Goal: Navigation & Orientation: Find specific page/section

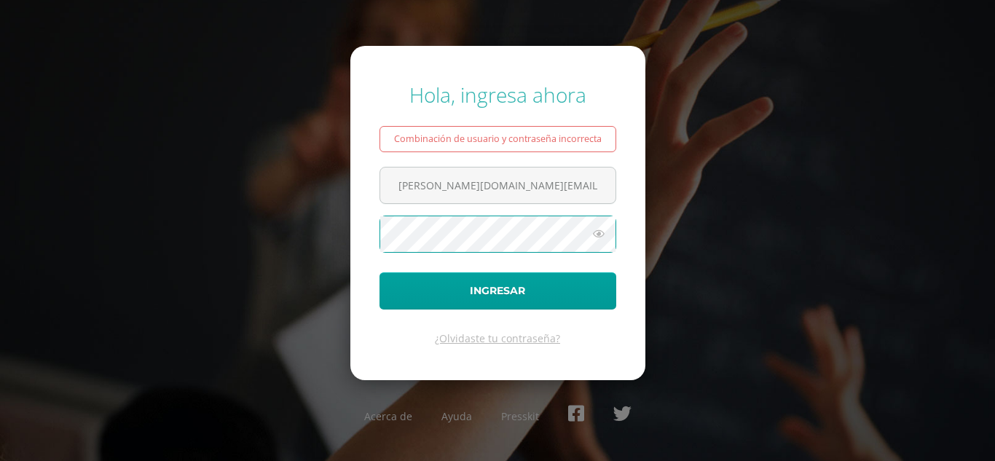
click at [380, 272] on button "Ingresar" at bounding box center [498, 290] width 237 height 37
click at [499, 261] on form "Hola, ingresa ahora Combinación de usuario y contraseña incorrecta samayoa.fm@c…" at bounding box center [497, 213] width 295 height 334
click at [380, 272] on button "Ingresar" at bounding box center [498, 290] width 237 height 37
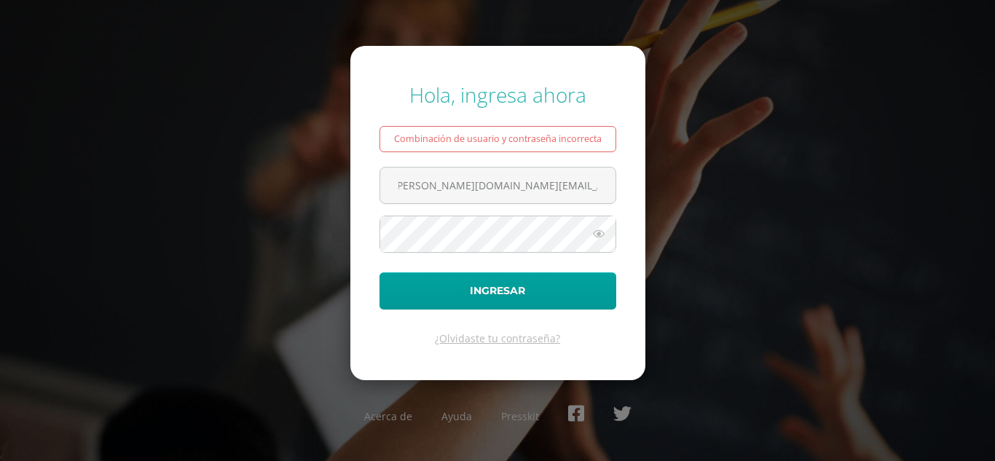
drag, startPoint x: 468, startPoint y: 179, endPoint x: 616, endPoint y: 192, distance: 149.2
click at [616, 192] on form "Hola, ingresa ahora Combinación de usuario y contraseña incorrecta samayoa.fm@c…" at bounding box center [497, 213] width 295 height 334
click at [603, 187] on input "samayoa.fm@continentalamericnao.edu.gt" at bounding box center [497, 186] width 235 height 36
click at [547, 182] on input "samayoa.fm@continentalamericnao.edu.gt" at bounding box center [497, 186] width 235 height 36
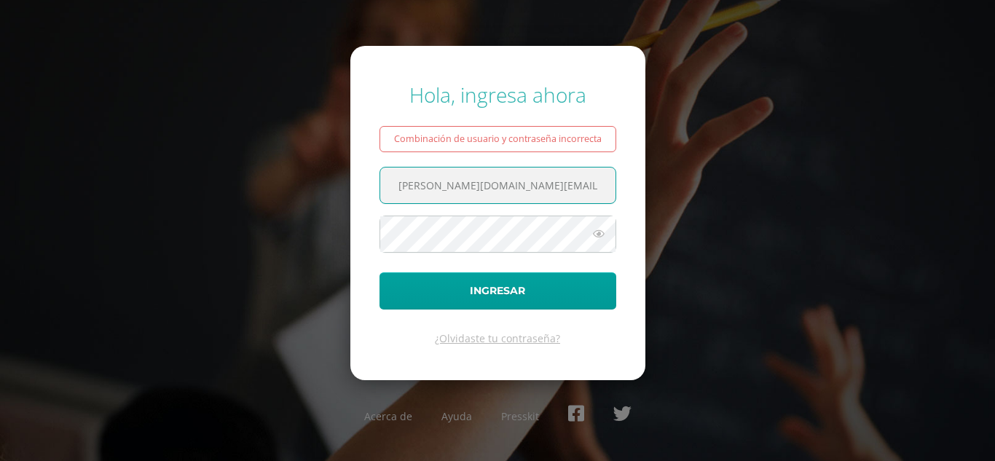
click at [567, 183] on input "samayoa.fm@continentalamericanao.edu.gt" at bounding box center [497, 186] width 235 height 36
type input "samayoa.fm@continentalamericano.edu.gt"
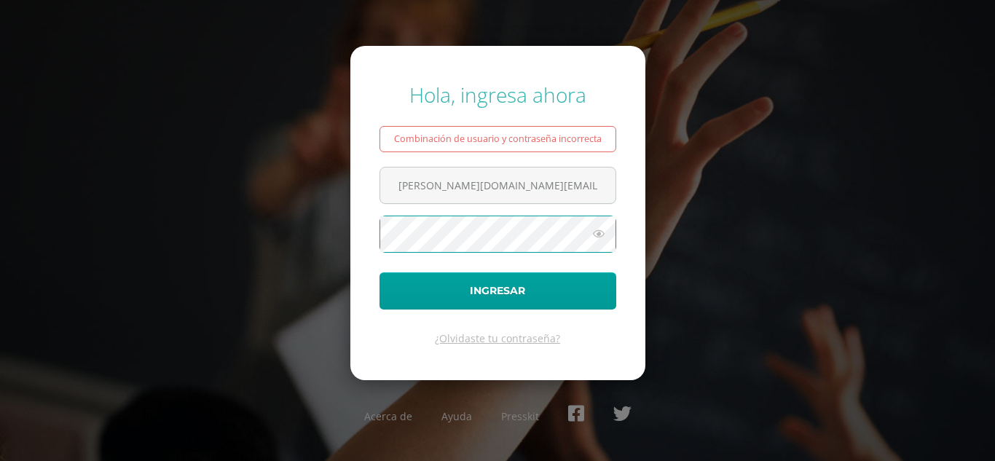
click at [380, 272] on button "Ingresar" at bounding box center [498, 290] width 237 height 37
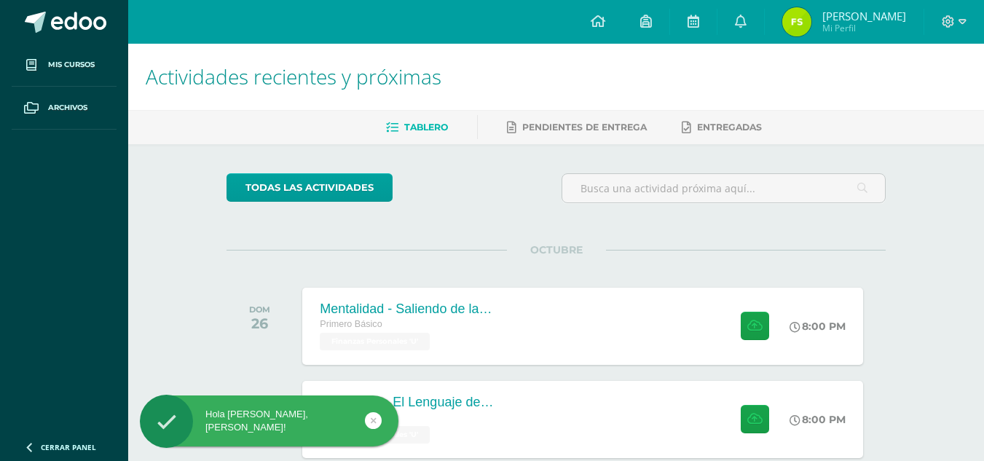
click at [804, 24] on img at bounding box center [797, 21] width 29 height 29
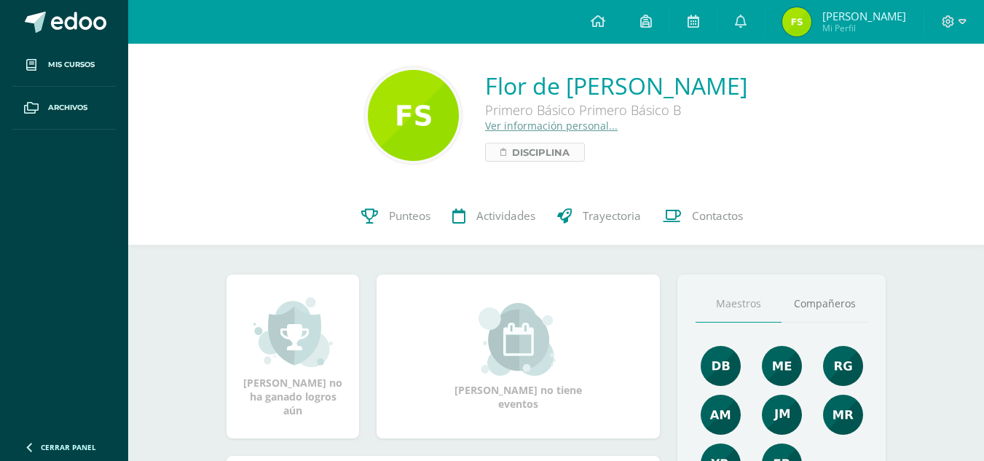
click at [512, 146] on span "Disciplina" at bounding box center [541, 152] width 58 height 17
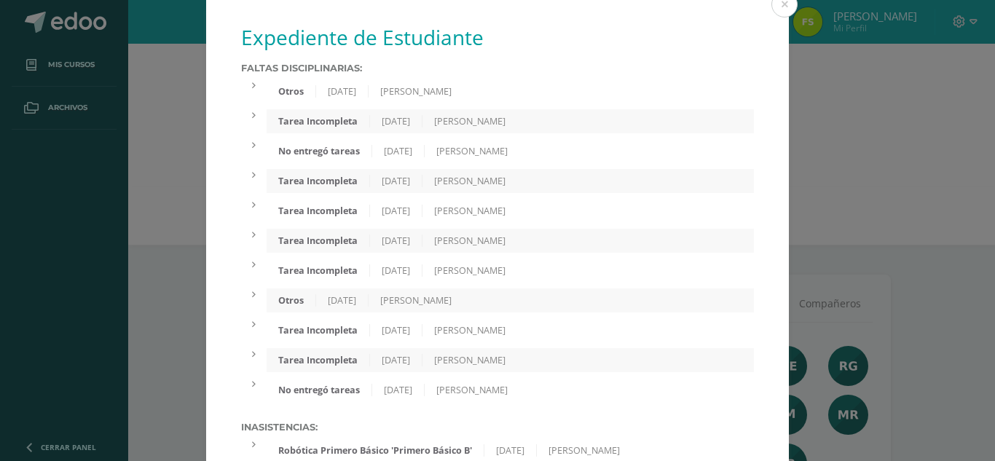
click at [829, 178] on div "Expediente de Estudiante Faltas Disciplinarias: Otros 18/08/2025 Augusto Maquin…" at bounding box center [498, 425] width 984 height 851
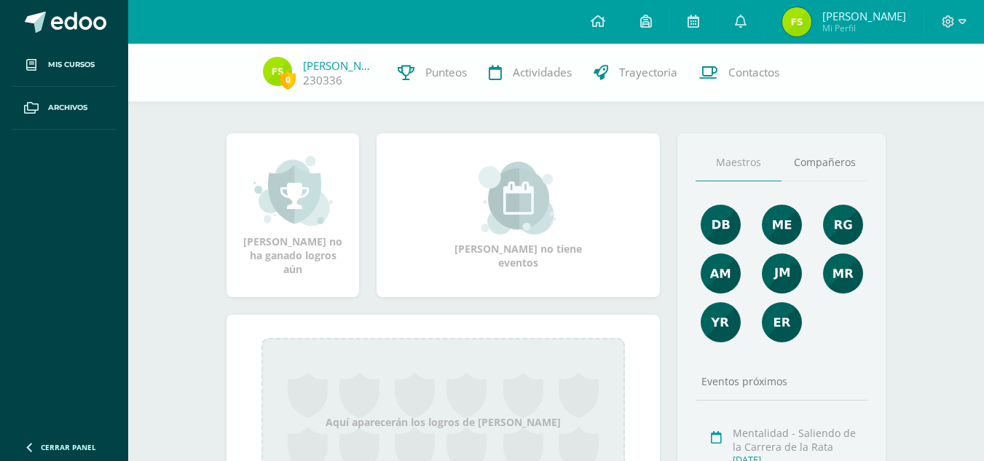
scroll to position [130, 0]
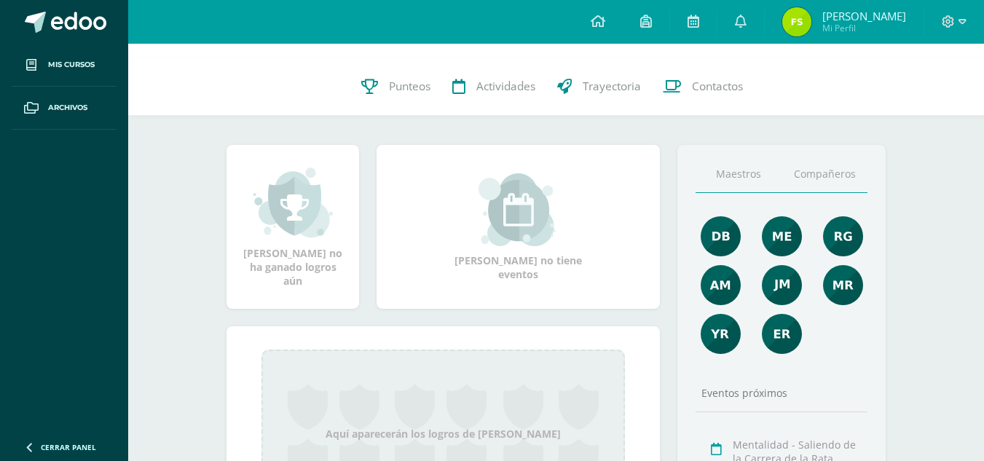
click at [807, 184] on link "Compañeros" at bounding box center [825, 174] width 86 height 37
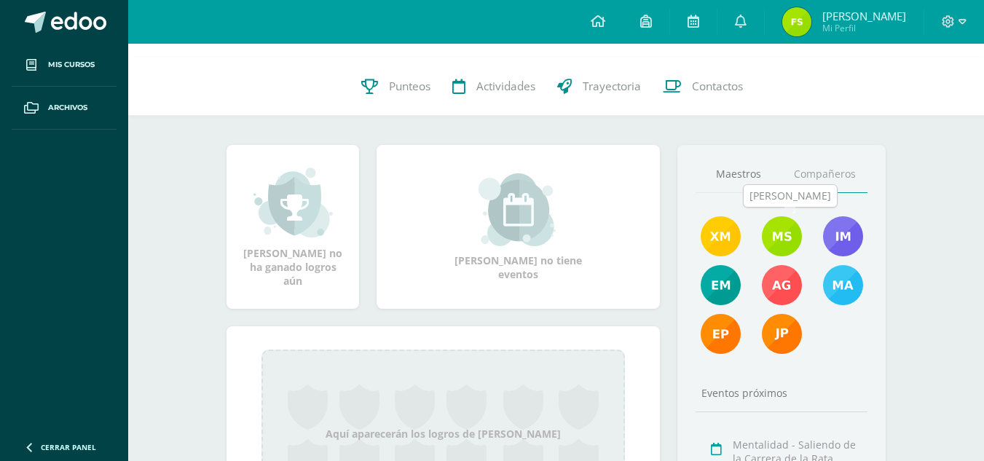
click at [789, 240] on img at bounding box center [782, 236] width 40 height 40
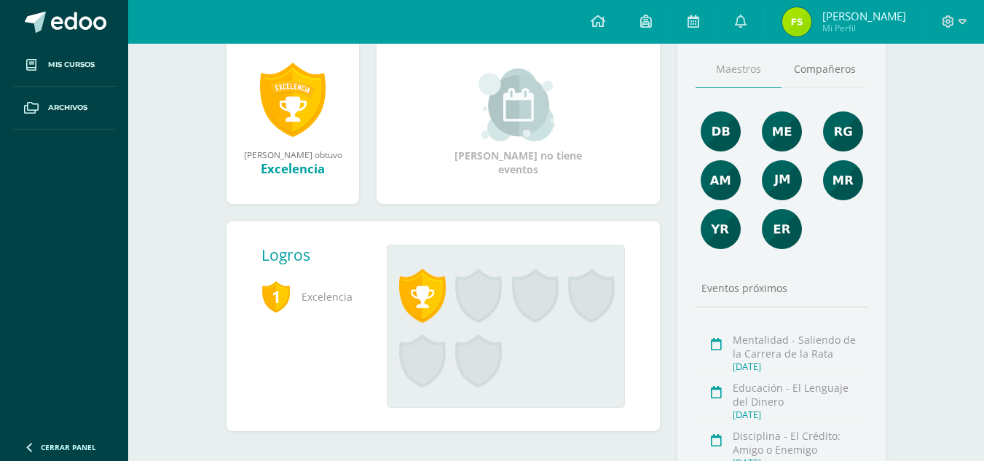
scroll to position [165, 0]
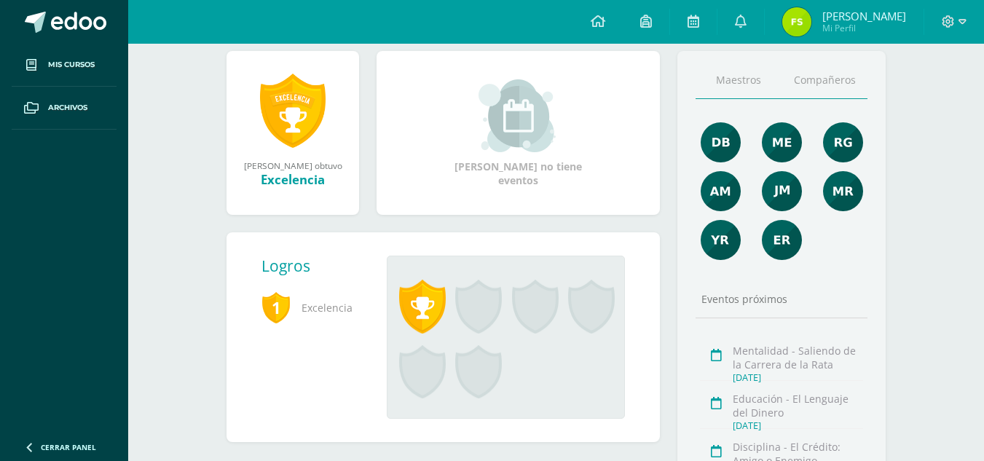
click at [826, 79] on link "Compañeros" at bounding box center [825, 80] width 86 height 37
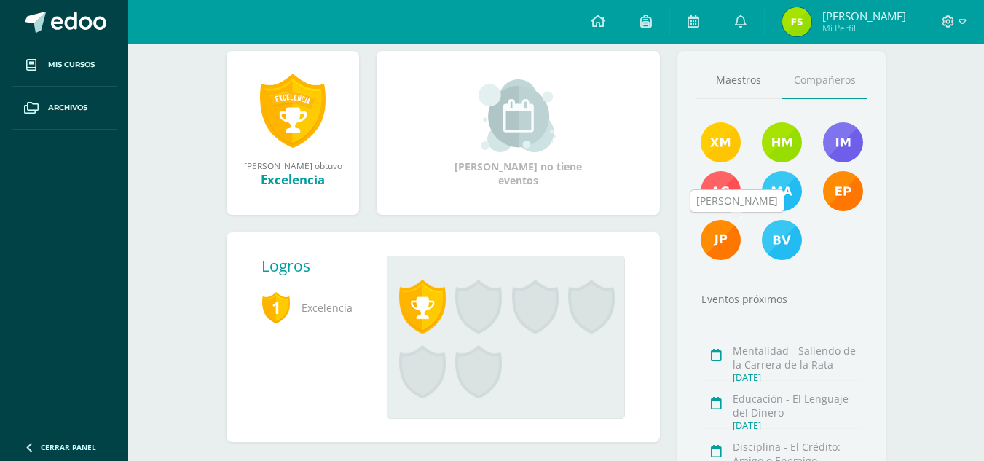
click at [716, 243] on img at bounding box center [721, 240] width 40 height 40
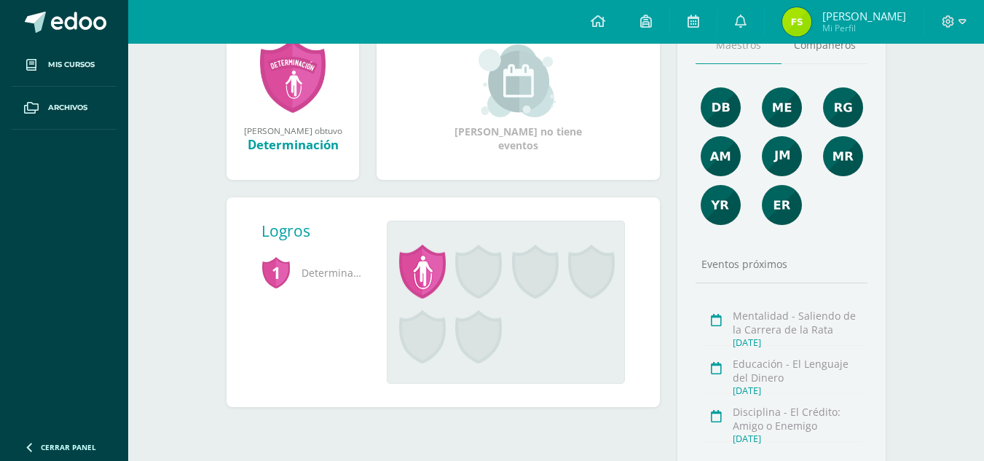
scroll to position [252, 0]
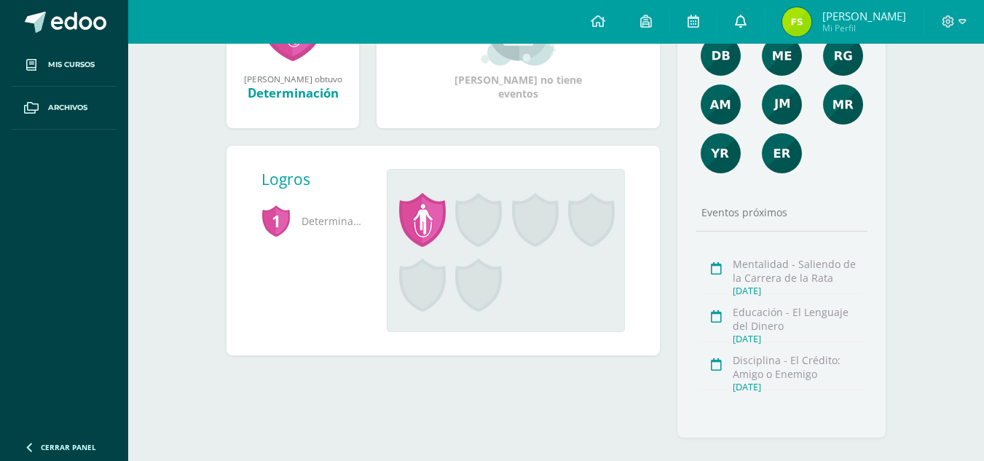
click at [747, 27] on link at bounding box center [741, 22] width 47 height 44
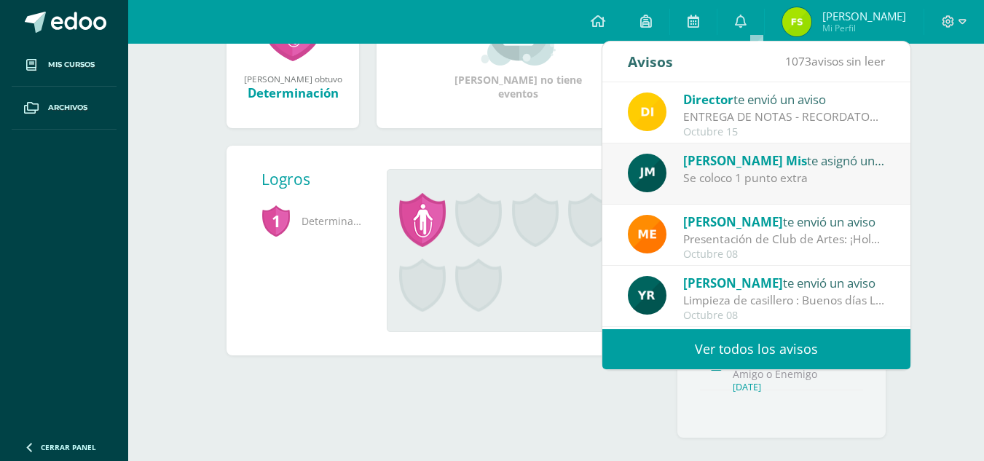
click at [729, 182] on div "Se coloco 1 punto extra" at bounding box center [784, 178] width 203 height 17
